Goal: Entertainment & Leisure: Consume media (video, audio)

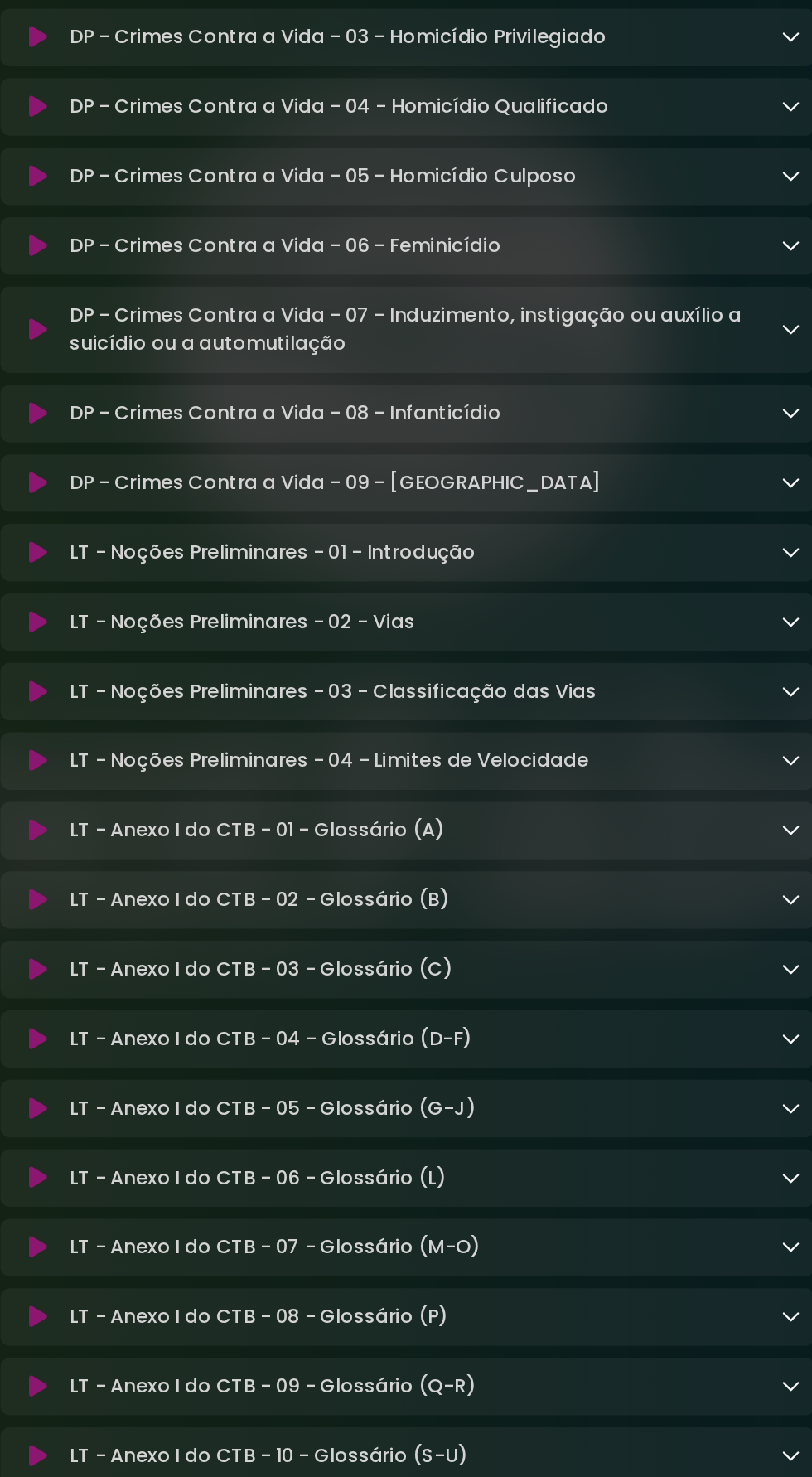
scroll to position [11707, 0]
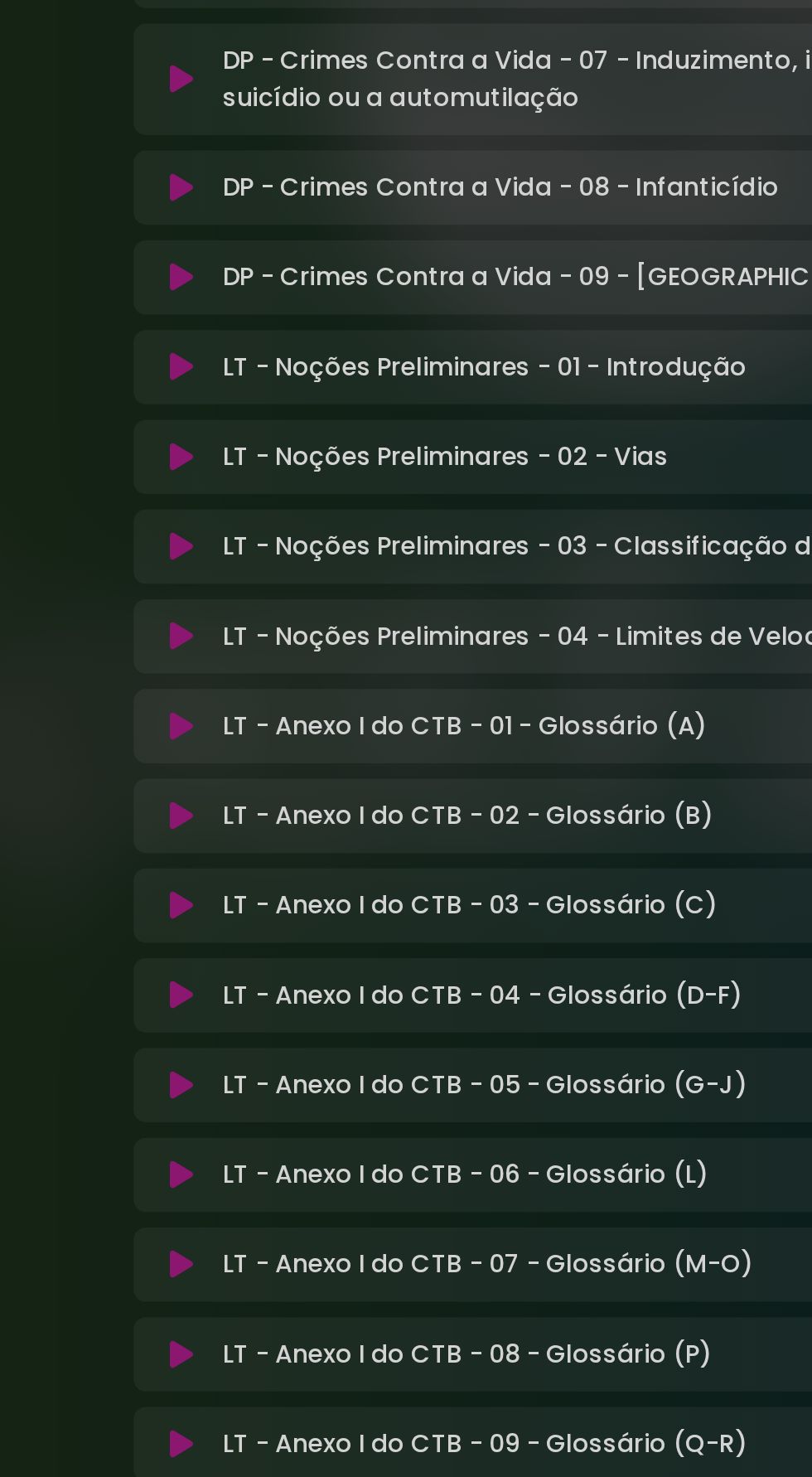
click at [322, 745] on p "LT - Noções Preliminares - 01 - Introdução Loading Track..." at bounding box center [312, 754] width 280 height 20
click at [156, 746] on button at bounding box center [150, 754] width 31 height 17
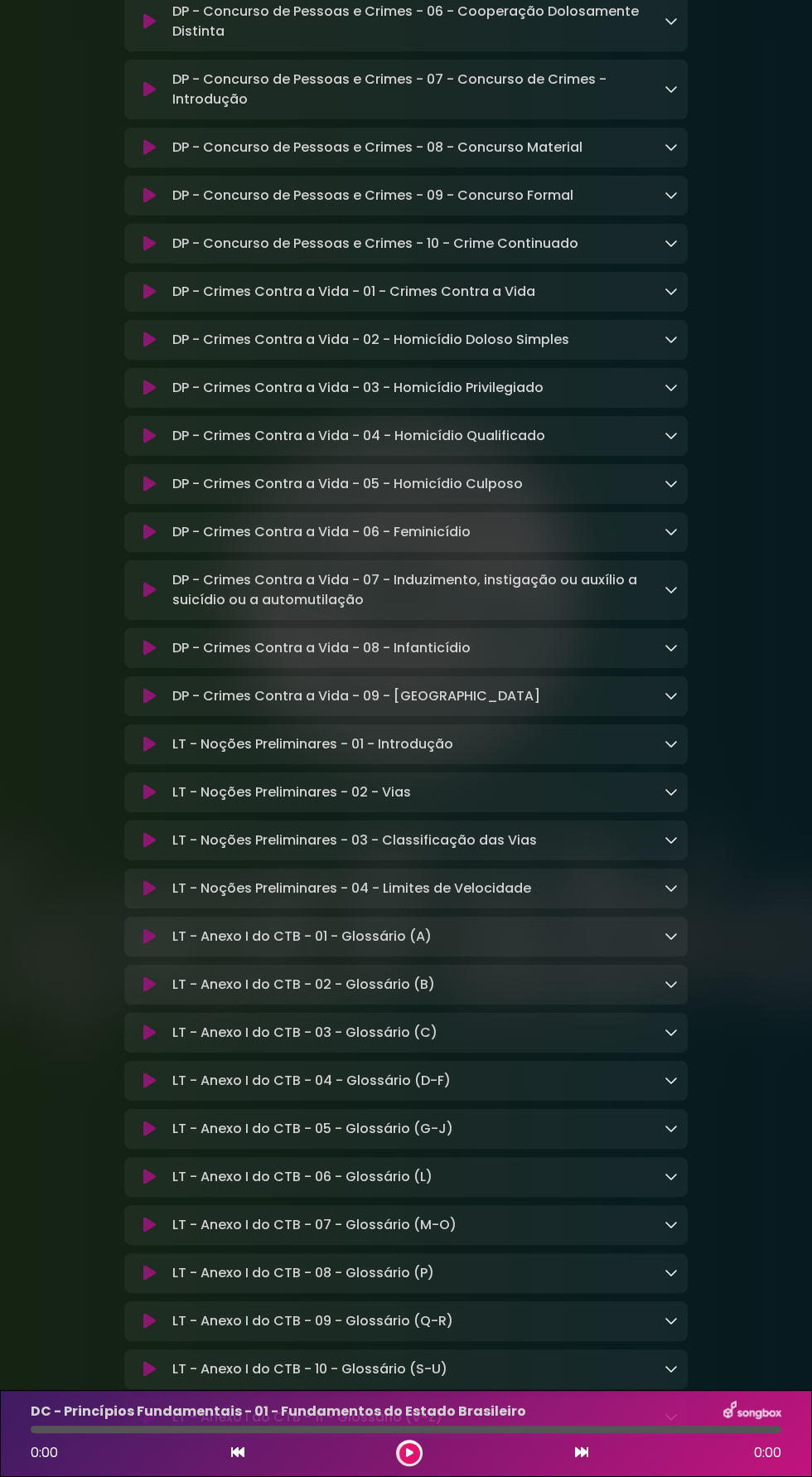
scroll to position [11716, 0]
click at [401, 1464] on button at bounding box center [409, 1453] width 21 height 21
click at [415, 1433] on div at bounding box center [406, 1429] width 751 height 8
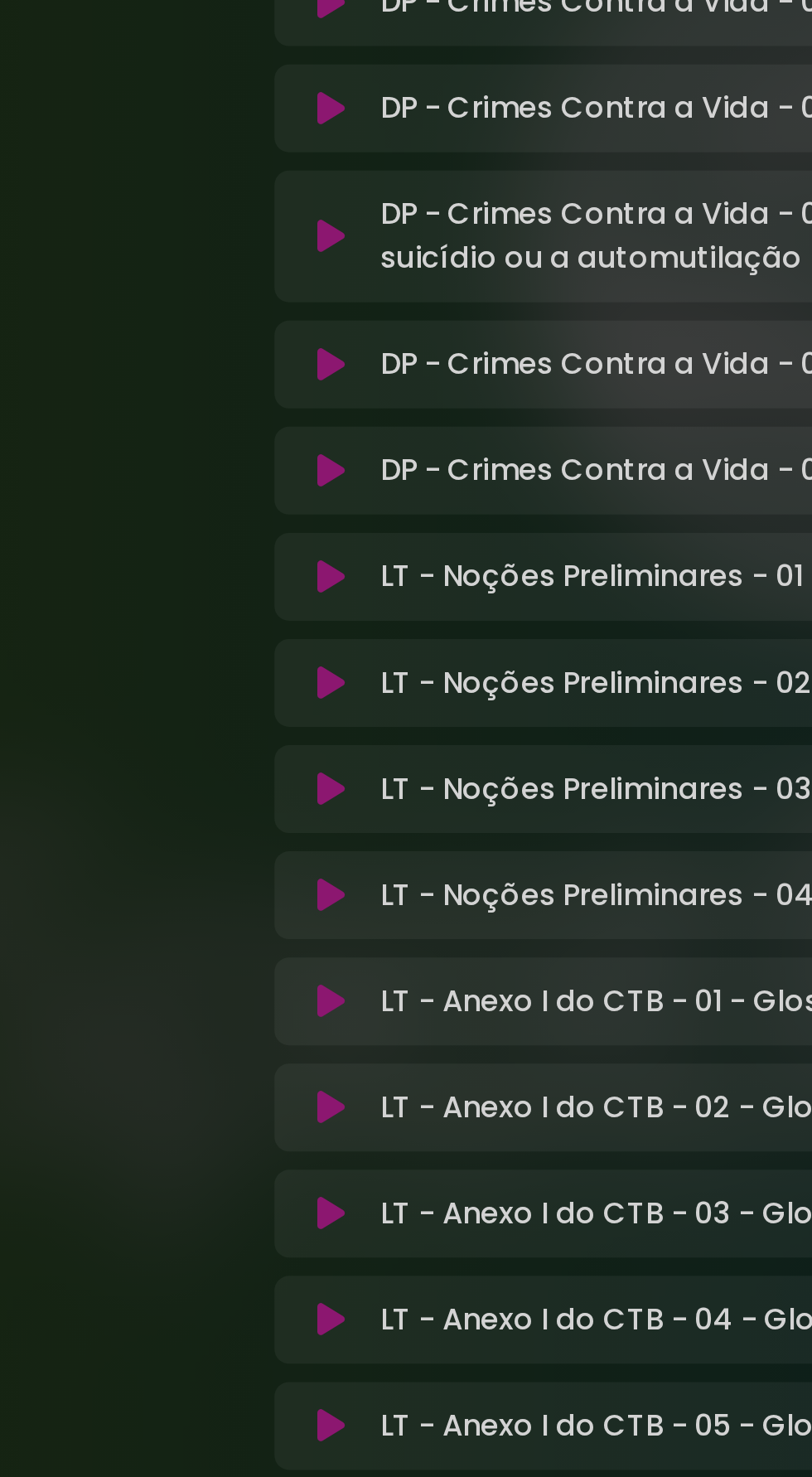
click at [240, 783] on p "LT - Noções Preliminares - 02 - Vias Loading Track..." at bounding box center [292, 793] width 239 height 20
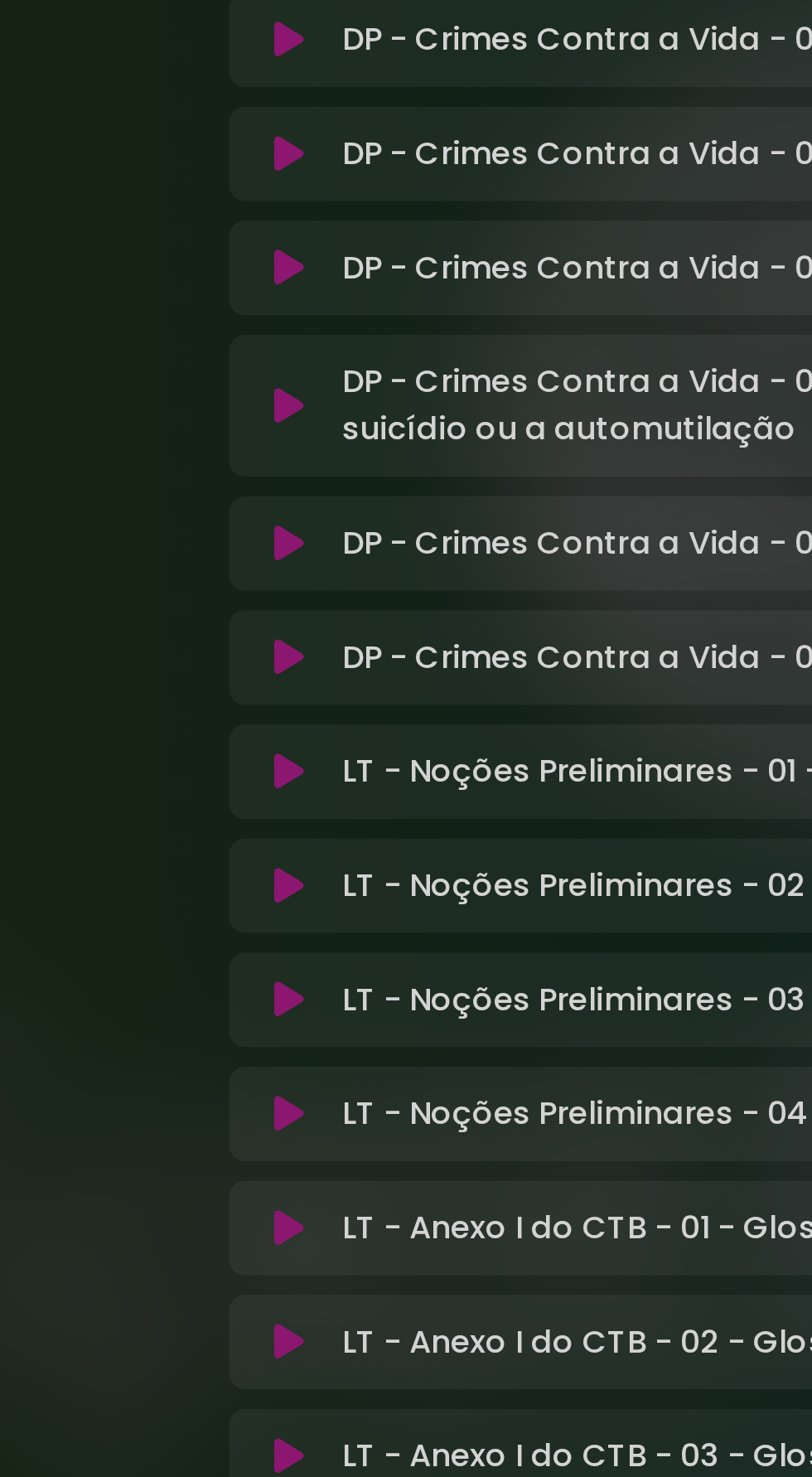
scroll to position [11735, 0]
